Goal: Navigation & Orientation: Find specific page/section

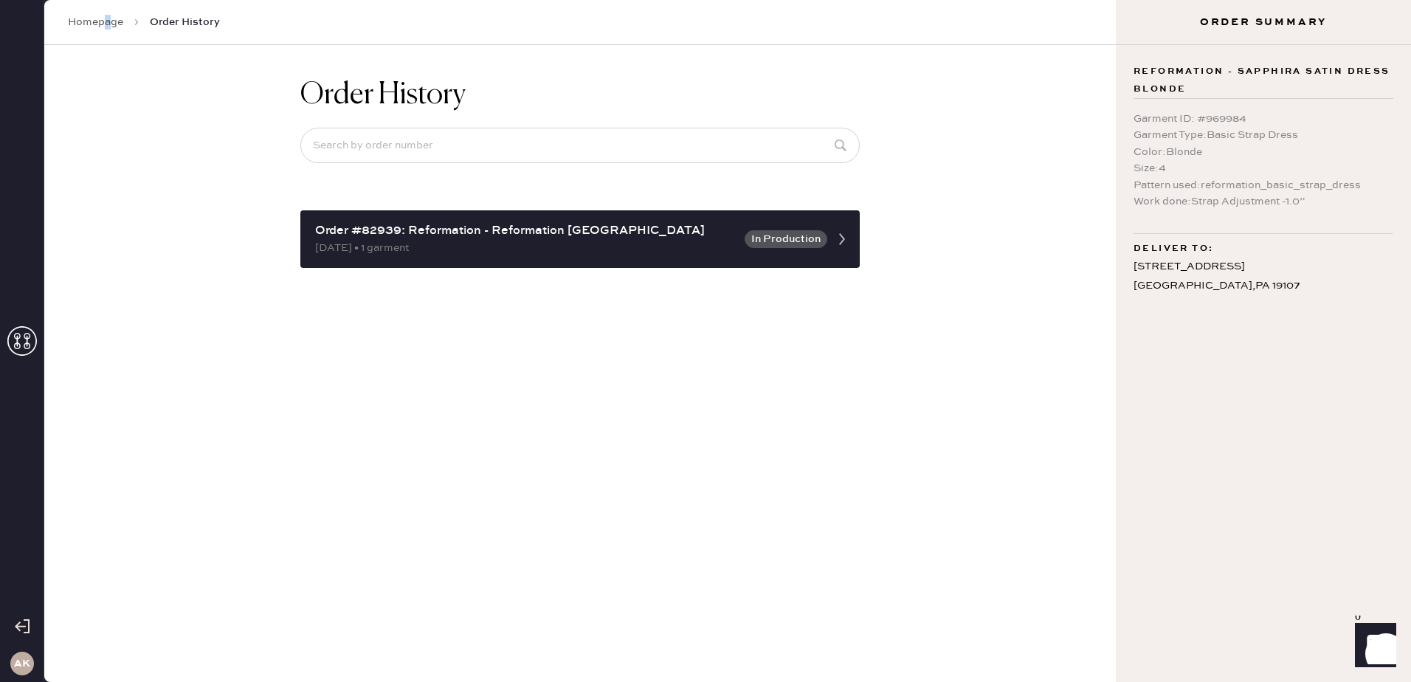
click at [108, 1] on div "Homepage Order History" at bounding box center [580, 22] width 1072 height 45
drag, startPoint x: 108, startPoint y: 1, endPoint x: 98, endPoint y: 18, distance: 19.5
click at [99, 16] on link "Homepage" at bounding box center [95, 22] width 55 height 15
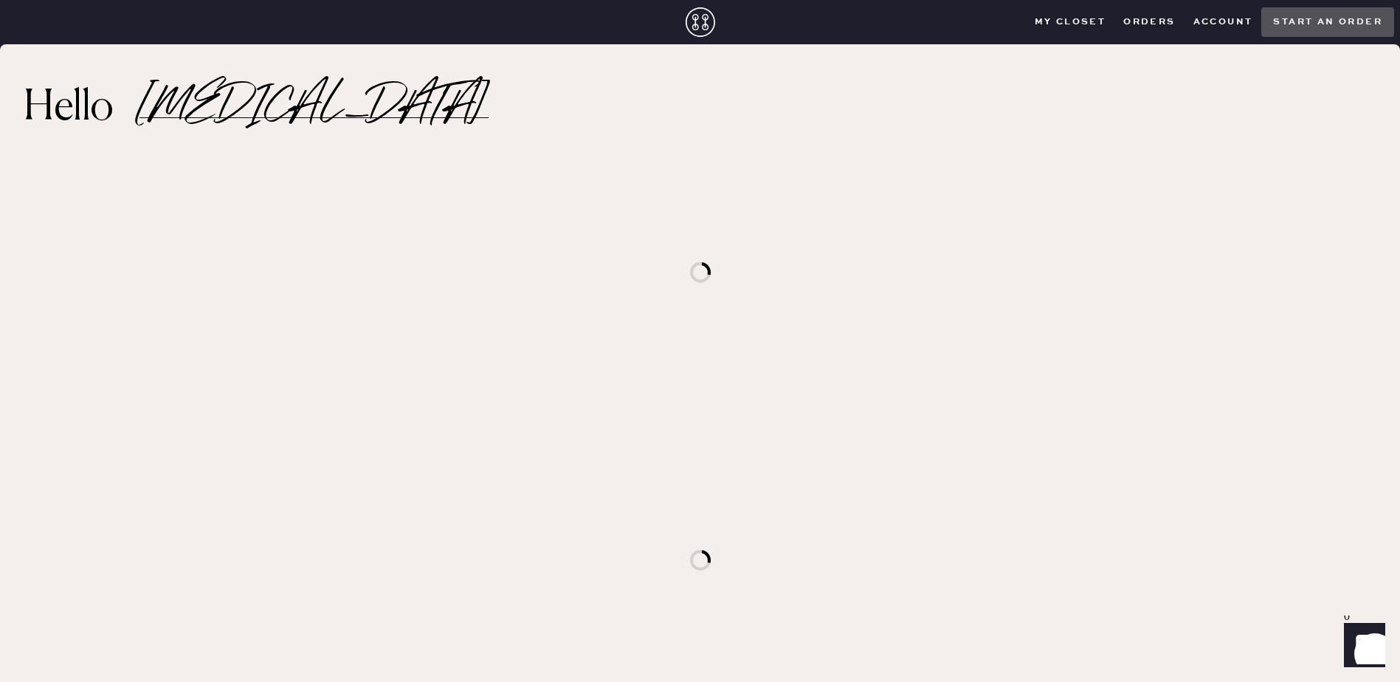
click at [98, 21] on div "My Closet Orders Account Start an order Open Menu FitKits My Closet Orders Acco…" at bounding box center [700, 22] width 1400 height 44
